Goal: Task Accomplishment & Management: Use online tool/utility

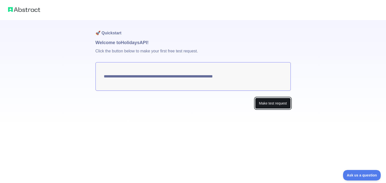
click at [260, 102] on button "Make test request" at bounding box center [272, 103] width 35 height 11
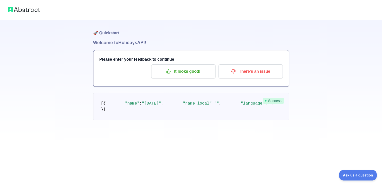
scroll to position [41, 0]
click at [23, 112] on div "🚀 Quickstart Welcome to Holidays API! Please enter your feedback to continue It…" at bounding box center [191, 70] width 382 height 141
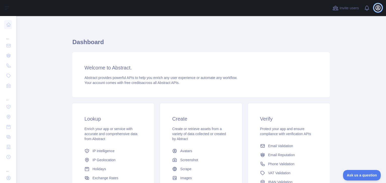
click at [376, 10] on icon "button" at bounding box center [378, 8] width 6 height 6
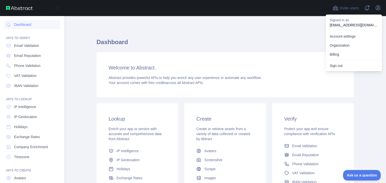
scroll to position [38, 0]
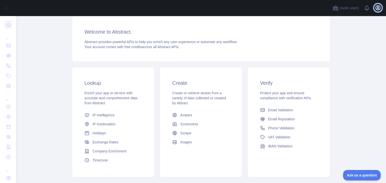
click at [378, 9] on icon "button" at bounding box center [378, 8] width 5 height 5
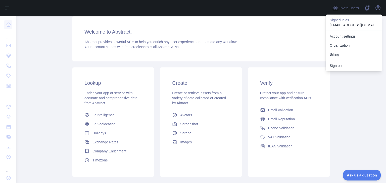
click at [46, 105] on main "Dashboard Welcome to Abstract. Abstract provides powerful APIs to help you enri…" at bounding box center [201, 99] width 370 height 167
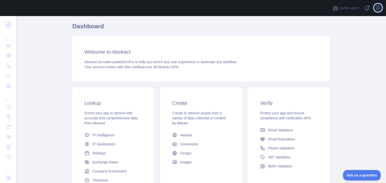
scroll to position [16, 0]
click at [377, 5] on icon "button" at bounding box center [378, 8] width 6 height 6
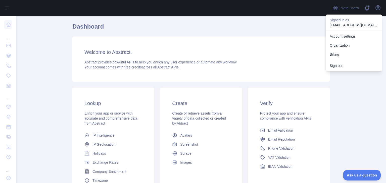
click at [301, 29] on h1 "Dashboard" at bounding box center [200, 29] width 257 height 12
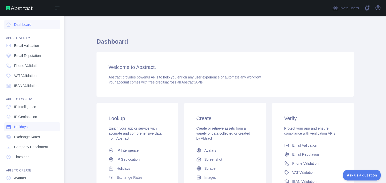
click at [23, 127] on span "Holidays" at bounding box center [21, 127] width 14 height 5
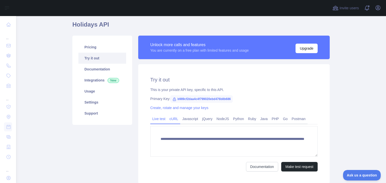
scroll to position [20, 0]
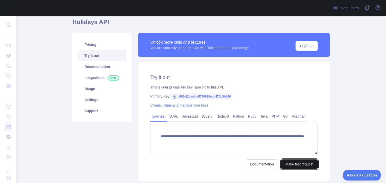
click at [294, 166] on button "Make test request" at bounding box center [299, 165] width 36 height 10
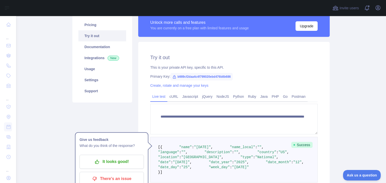
scroll to position [49, 0]
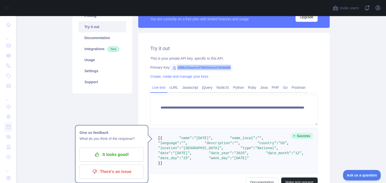
drag, startPoint x: 174, startPoint y: 68, endPoint x: 239, endPoint y: 66, distance: 64.6
click at [239, 66] on div "Primary Key: b989cf2daa4c4f799020ebd476b8b686" at bounding box center [233, 67] width 167 height 5
click at [276, 64] on div "**********" at bounding box center [233, 116] width 191 height 167
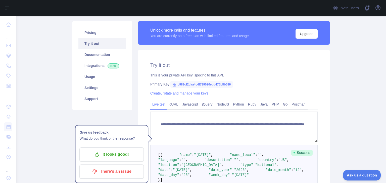
click at [347, 139] on main "**********" at bounding box center [201, 99] width 370 height 167
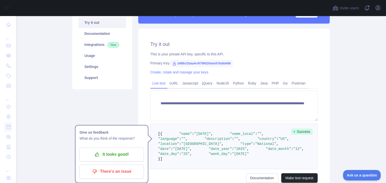
scroll to position [53, 0]
drag, startPoint x: 175, startPoint y: 62, endPoint x: 243, endPoint y: 65, distance: 68.1
click at [243, 65] on div "Primary Key: b989cf2daa4c4f799020ebd476b8b686" at bounding box center [233, 63] width 167 height 5
copy span "b989cf2daa4c4f799020ebd476b8b686"
click at [173, 63] on icon at bounding box center [174, 63] width 3 height 3
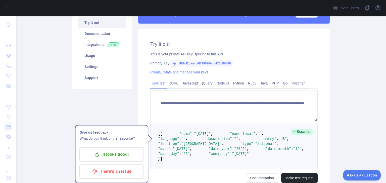
click at [173, 63] on icon at bounding box center [174, 63] width 3 height 3
